Goal: Task Accomplishment & Management: Manage account settings

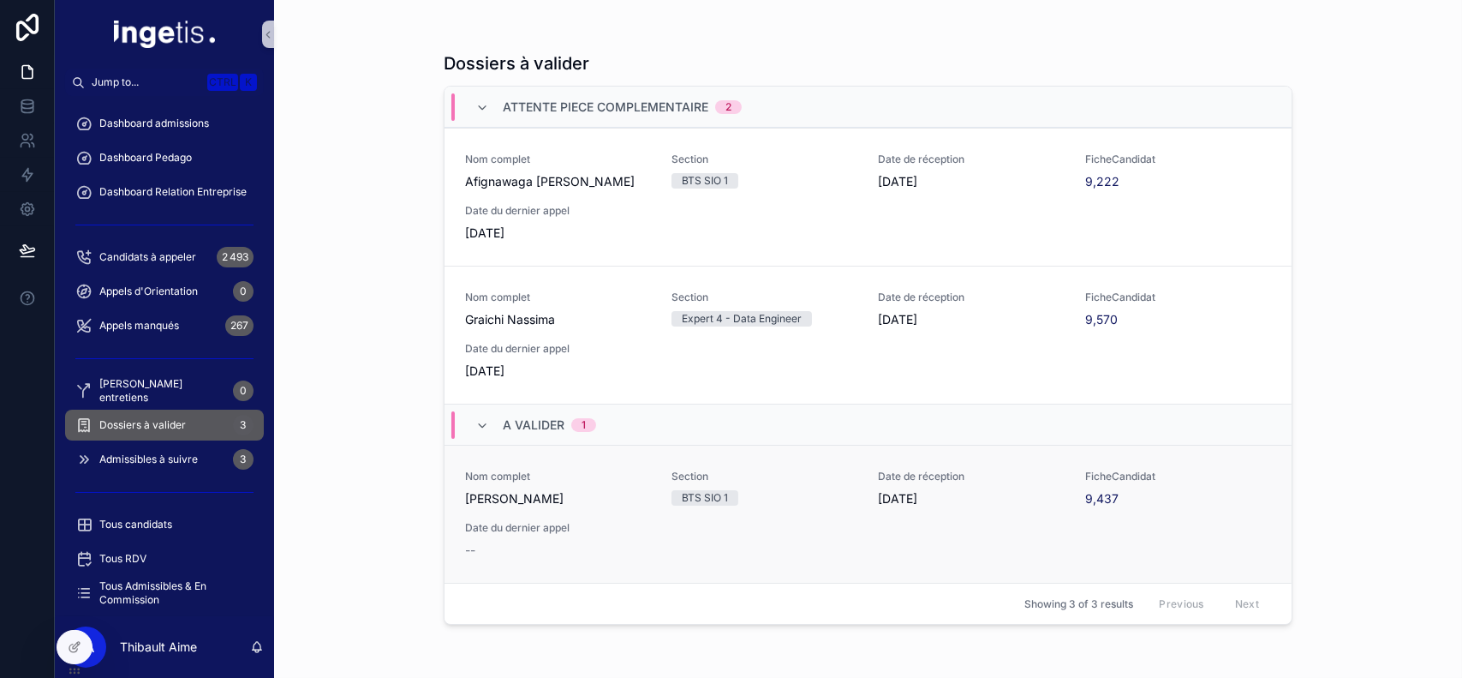
click at [623, 502] on span "[PERSON_NAME]" at bounding box center [558, 498] width 186 height 17
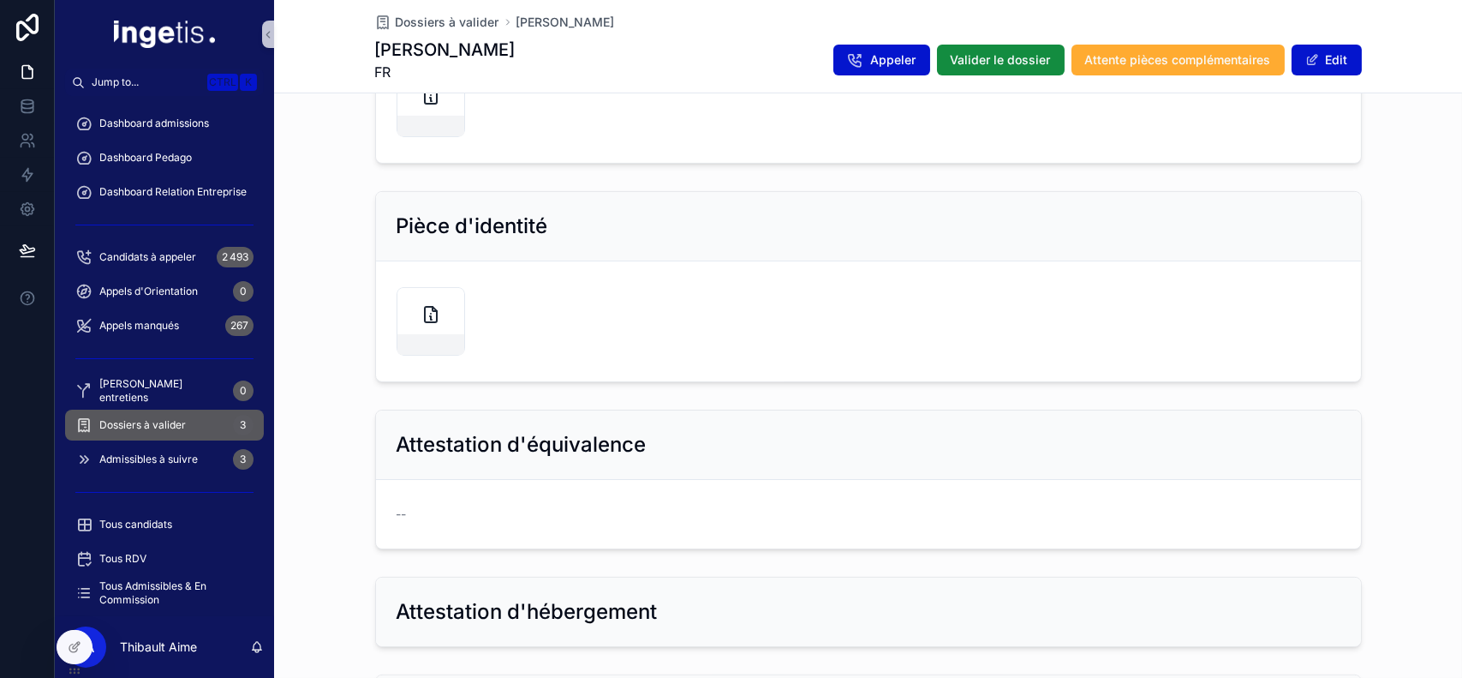
scroll to position [990, 0]
click at [426, 136] on div "scrollable content" at bounding box center [430, 126] width 67 height 21
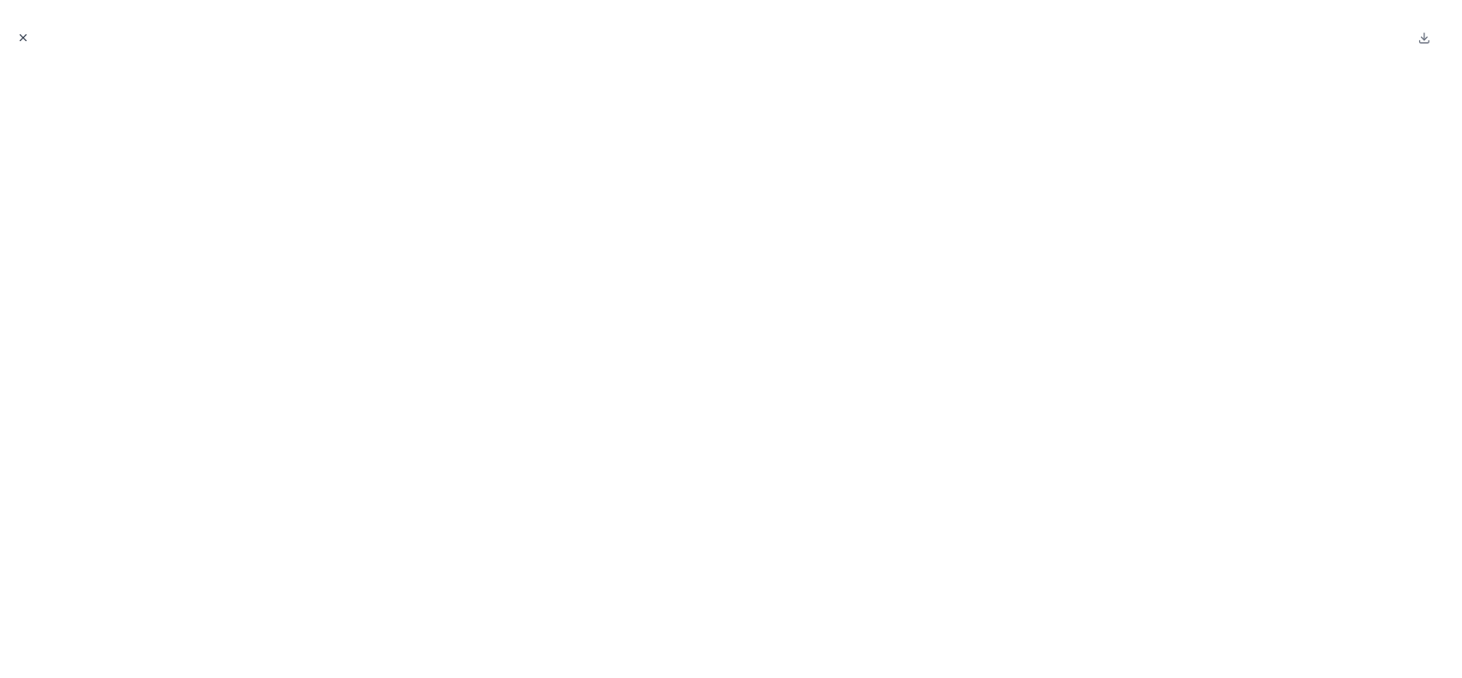
click at [27, 32] on icon "Close modal" at bounding box center [23, 38] width 12 height 12
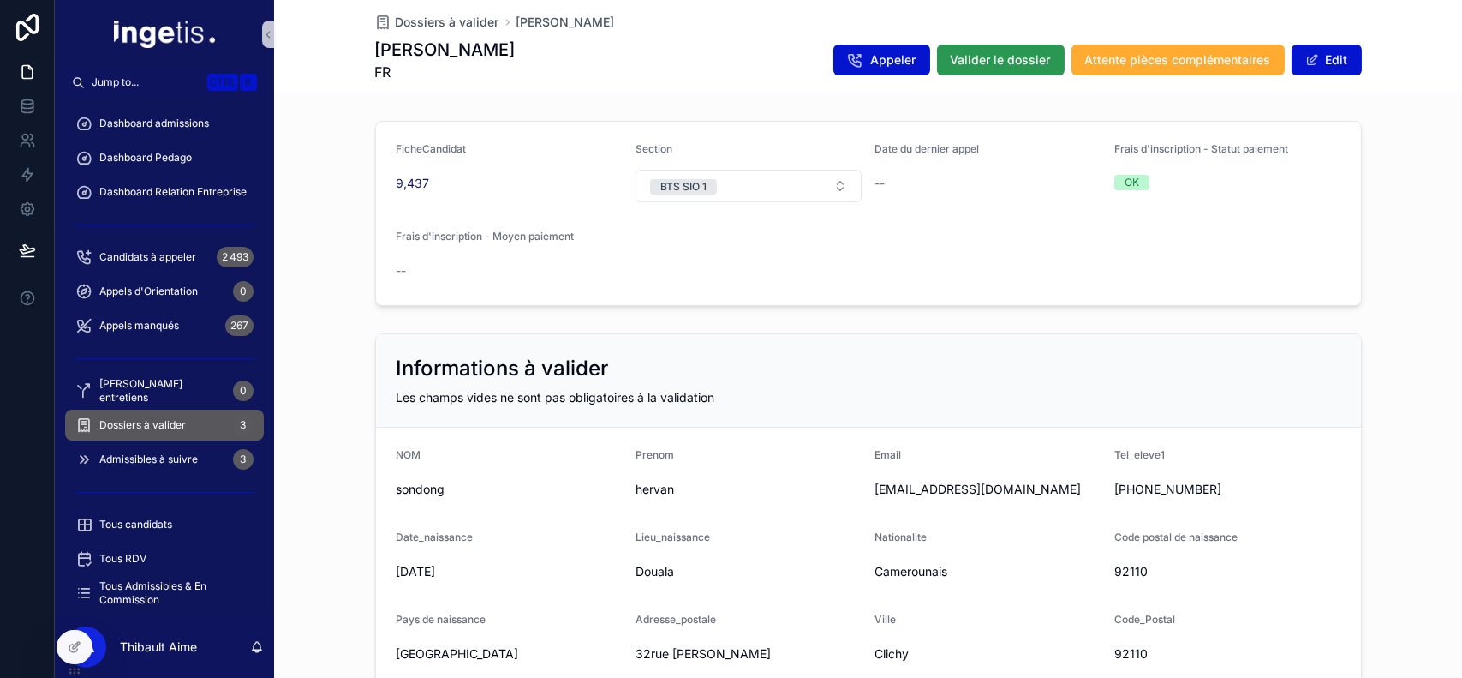
click at [1024, 59] on span "Valider le dossier" at bounding box center [1001, 59] width 100 height 17
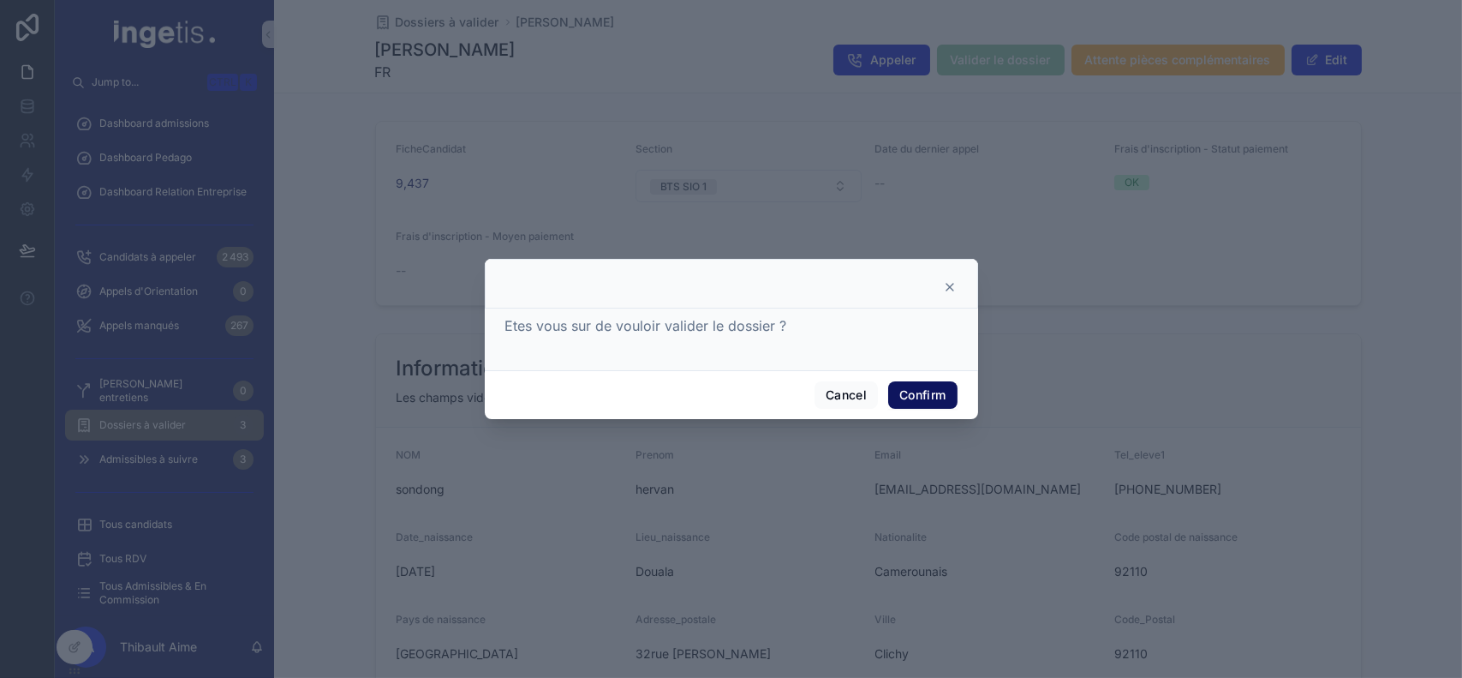
click at [917, 382] on button "Confirm" at bounding box center [922, 394] width 69 height 27
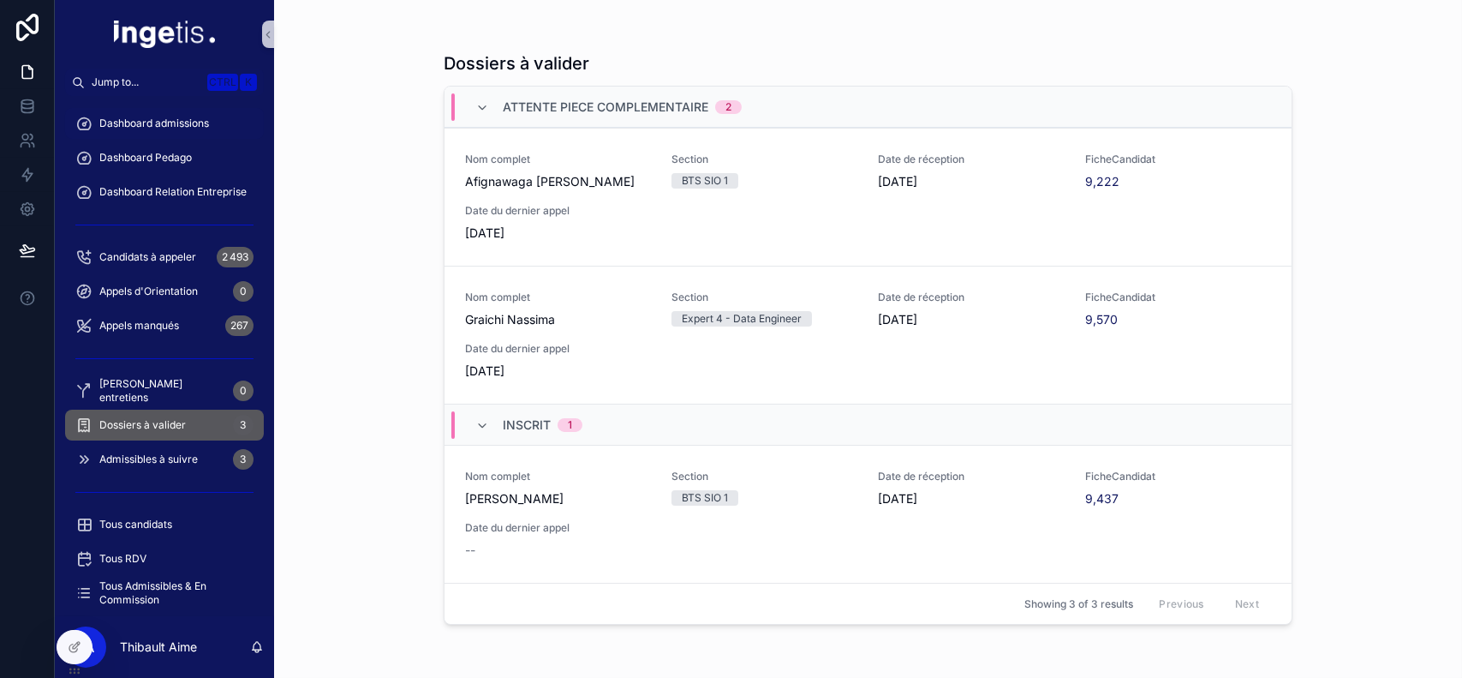
click at [173, 117] on span "Dashboard admissions" at bounding box center [154, 124] width 110 height 14
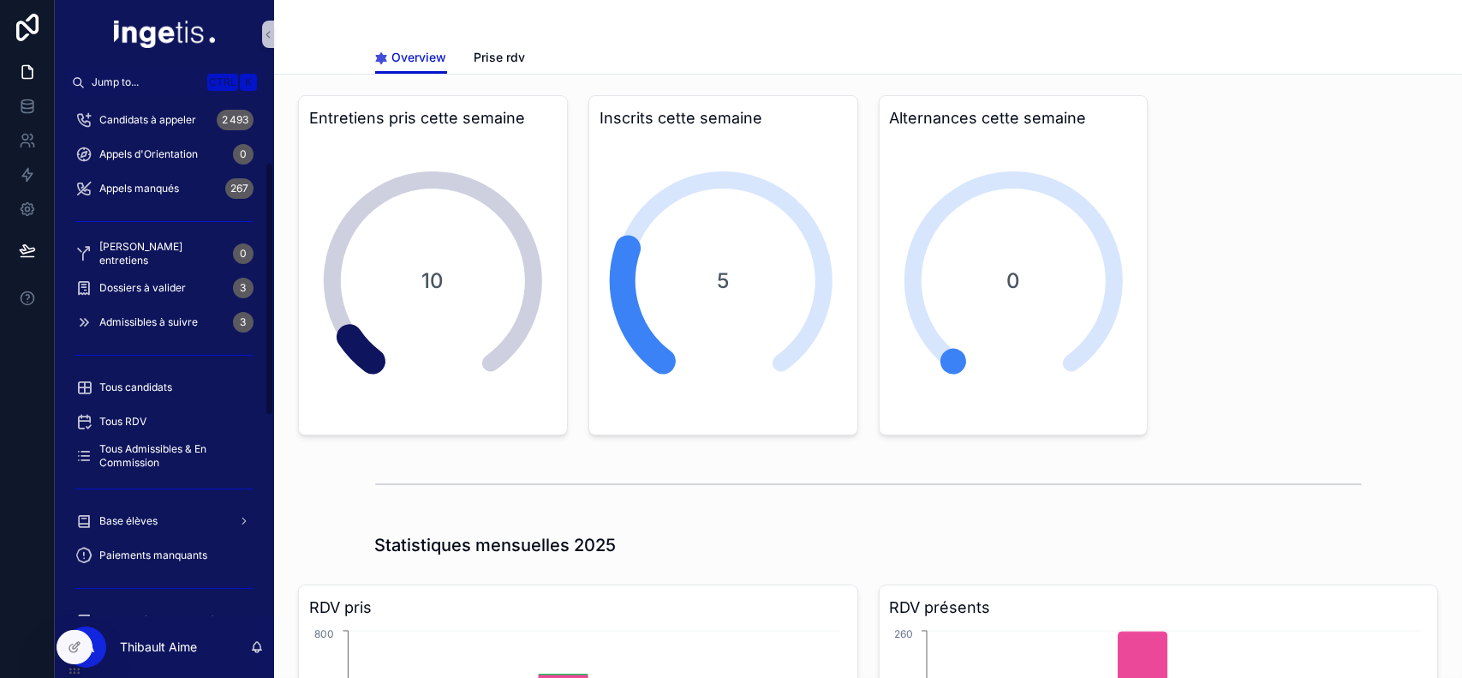
scroll to position [137, 0]
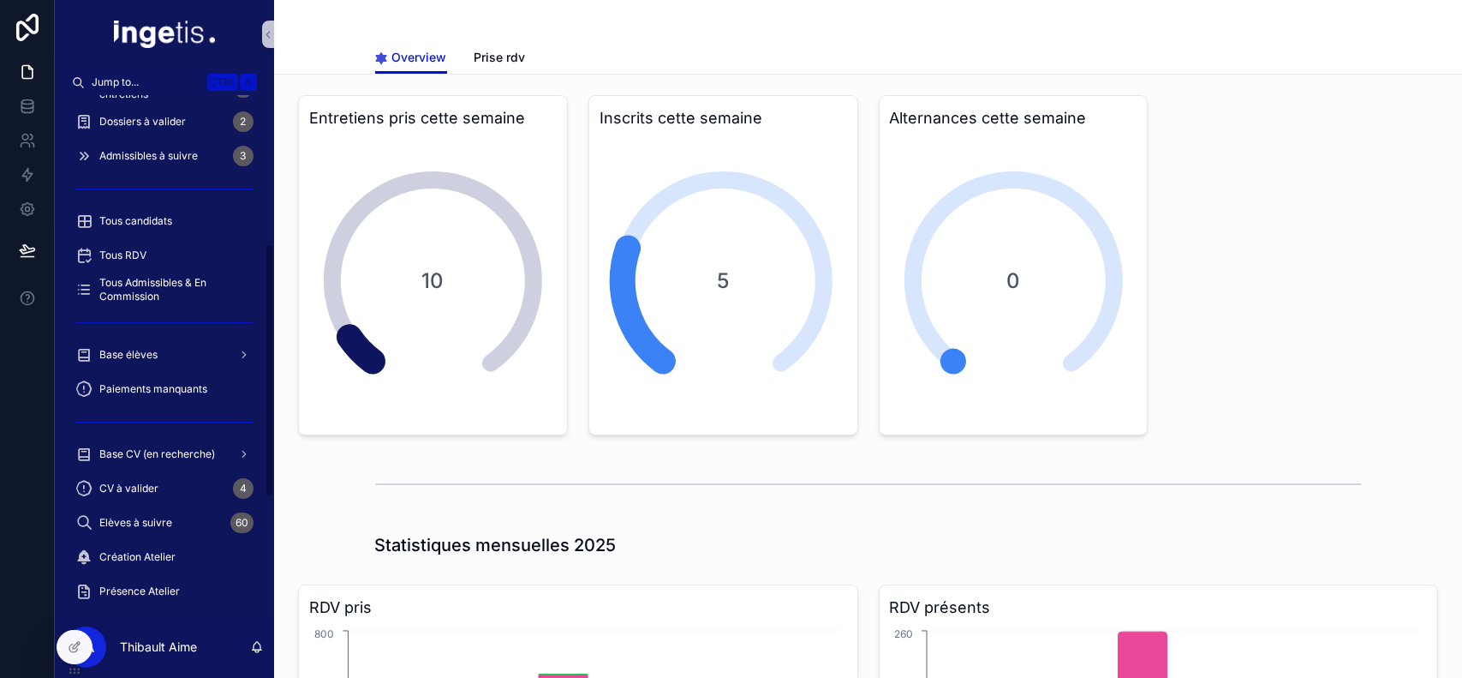
scroll to position [302, 0]
click at [163, 356] on div "Base élèves" at bounding box center [164, 356] width 178 height 27
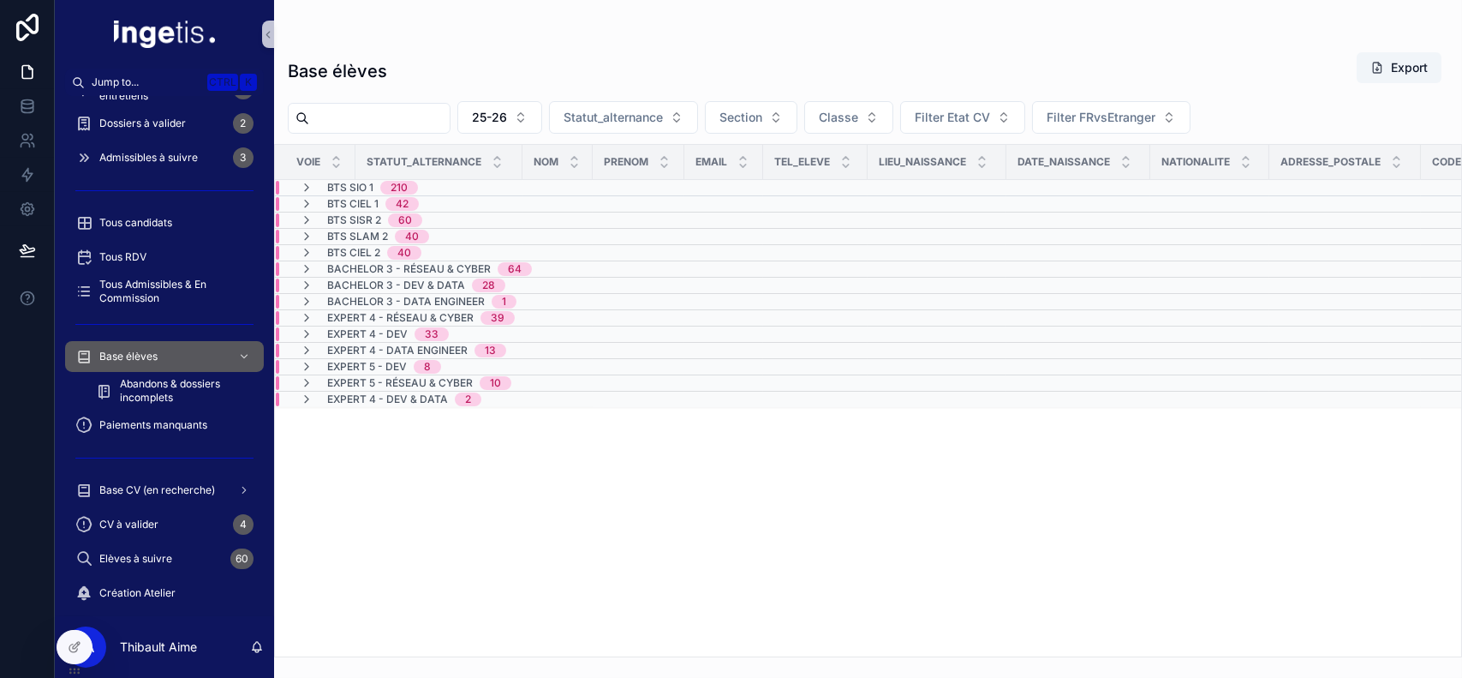
click at [450, 120] on input "scrollable content" at bounding box center [379, 118] width 140 height 24
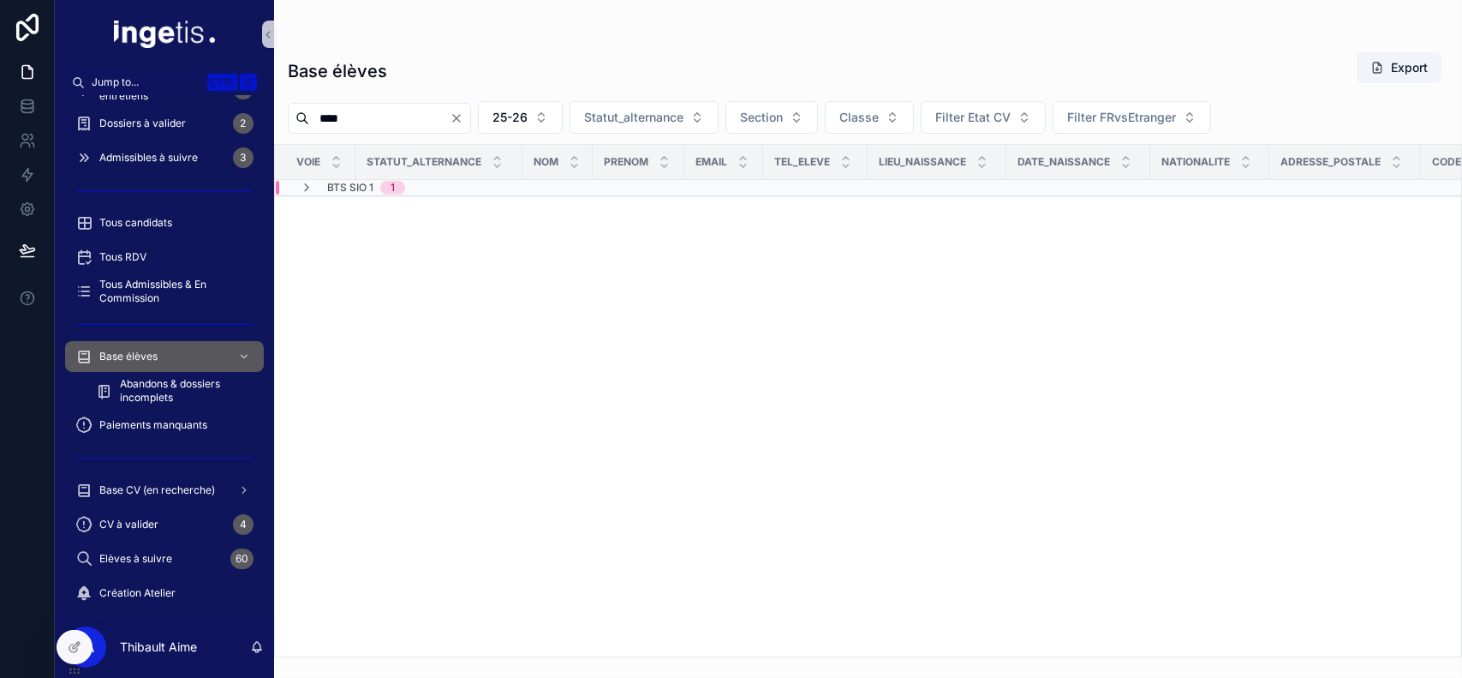
type input "****"
click at [413, 191] on div "BTS SIO 1 1" at bounding box center [352, 188] width 146 height 14
click at [441, 219] on div "No value 1" at bounding box center [369, 218] width 152 height 14
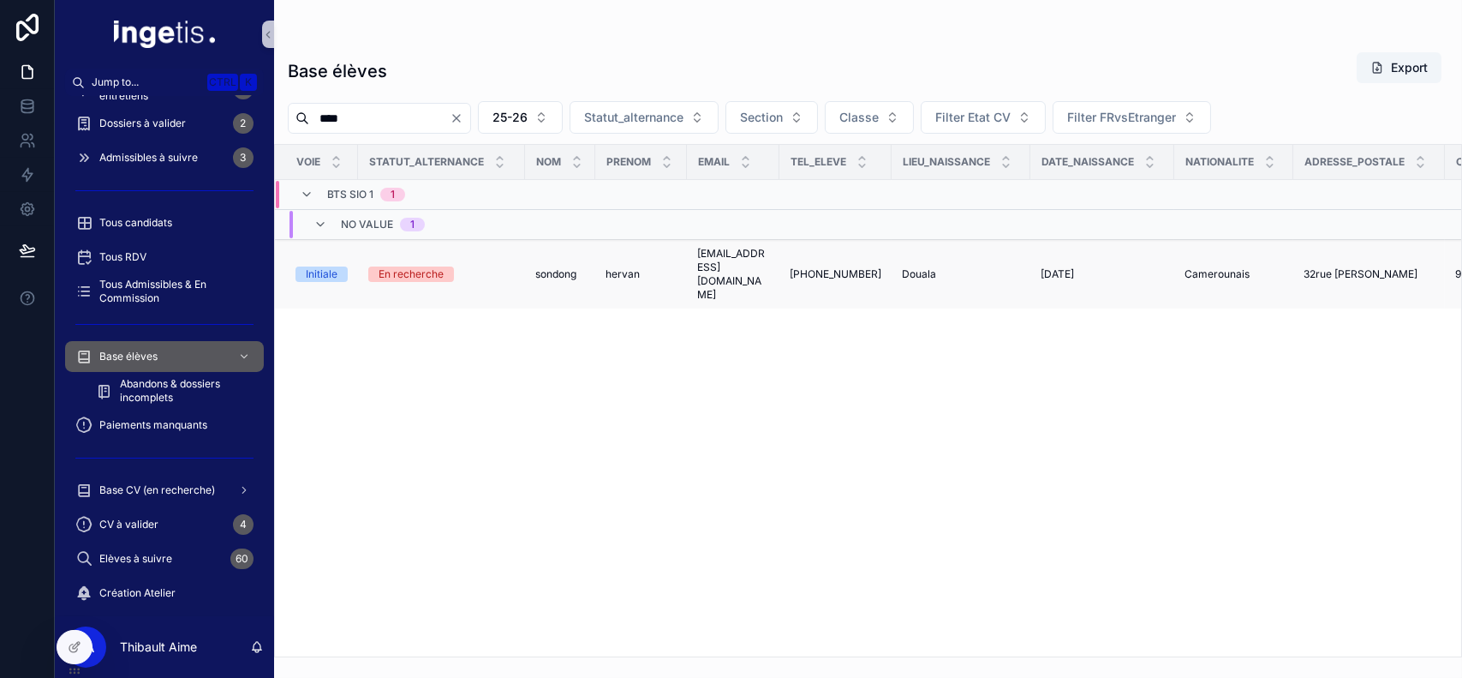
click at [546, 267] on span "sondong" at bounding box center [555, 274] width 41 height 14
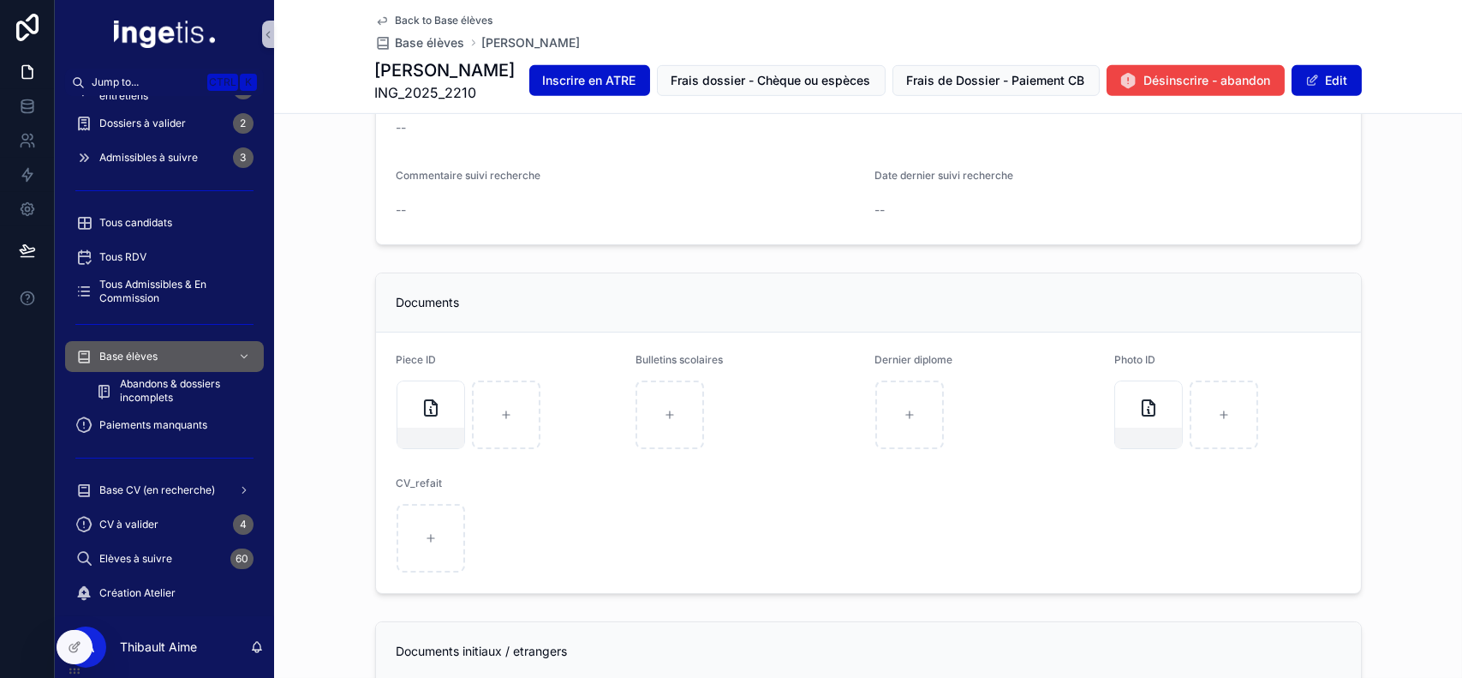
scroll to position [1907, 0]
